Goal: Task Accomplishment & Management: Use online tool/utility

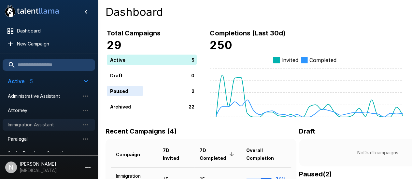
click at [44, 124] on span "Immigration Assistant" at bounding box center [44, 125] width 72 height 7
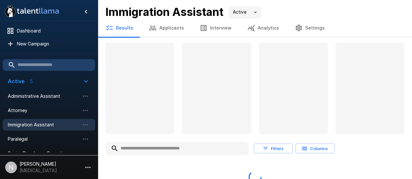
click at [168, 29] on button "Applicants" at bounding box center [166, 28] width 51 height 18
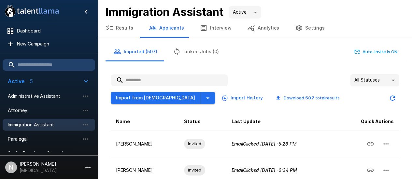
click at [158, 81] on input "text" at bounding box center [169, 81] width 117 height 12
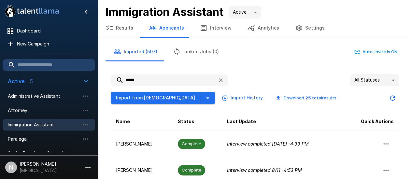
type input "*****"
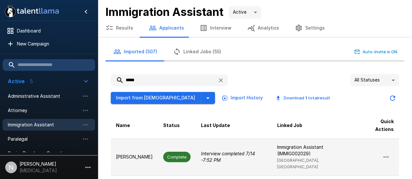
click at [128, 156] on p "[PERSON_NAME]" at bounding box center [134, 157] width 37 height 7
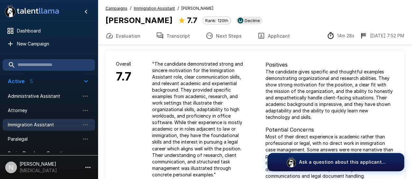
click at [181, 36] on button "Transcript" at bounding box center [172, 36] width 49 height 18
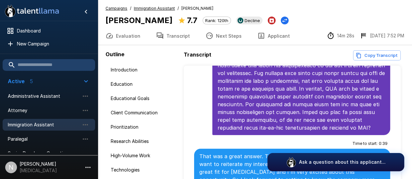
scroll to position [2199, 0]
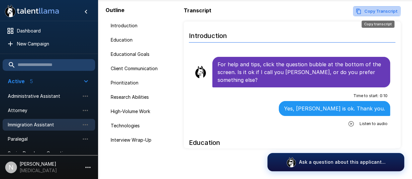
click at [367, 10] on button "Copy Transcript" at bounding box center [376, 11] width 47 height 10
